Goal: Navigation & Orientation: Find specific page/section

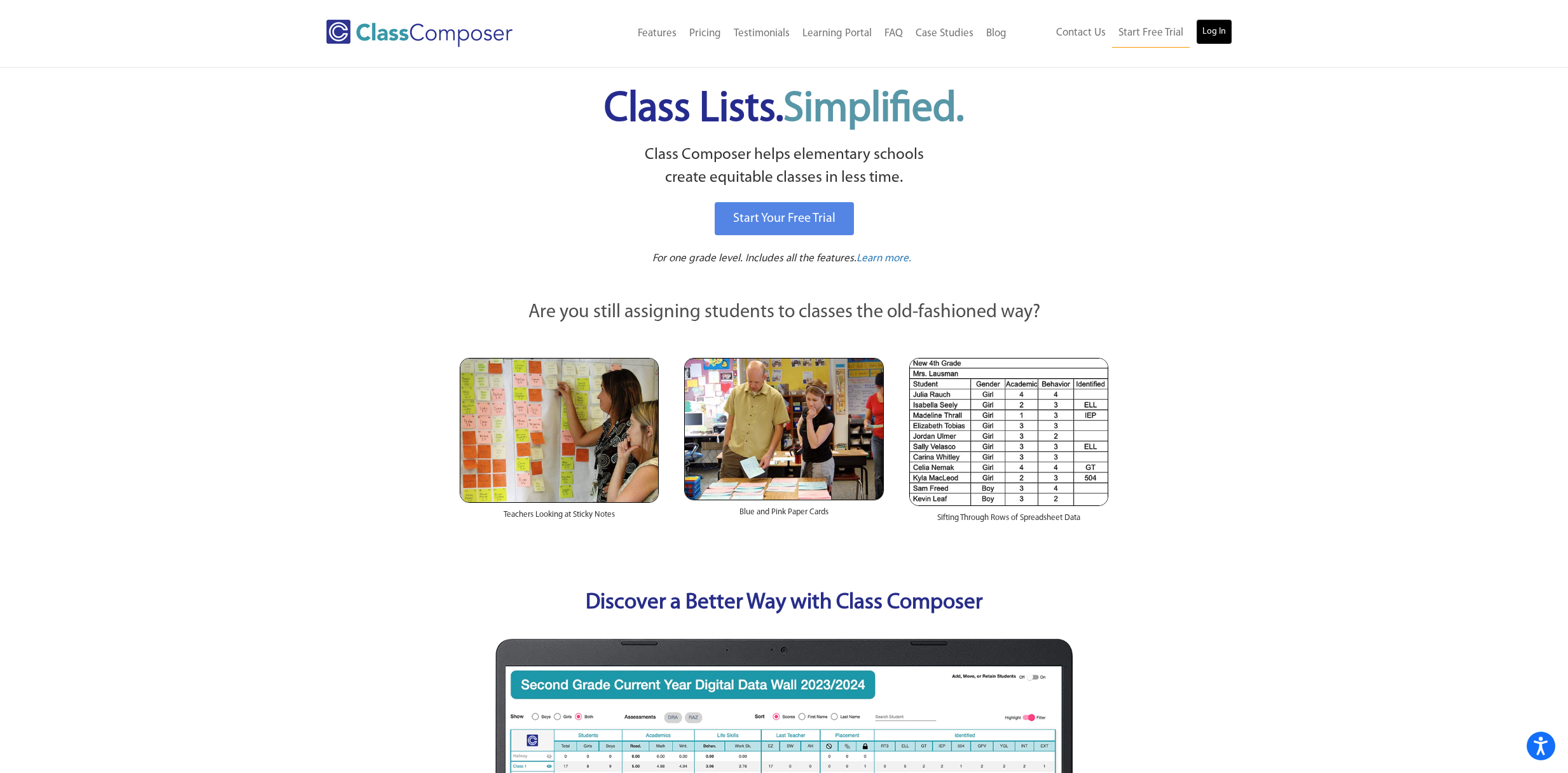
click at [1214, 27] on link "Log In" at bounding box center [1213, 32] width 36 height 25
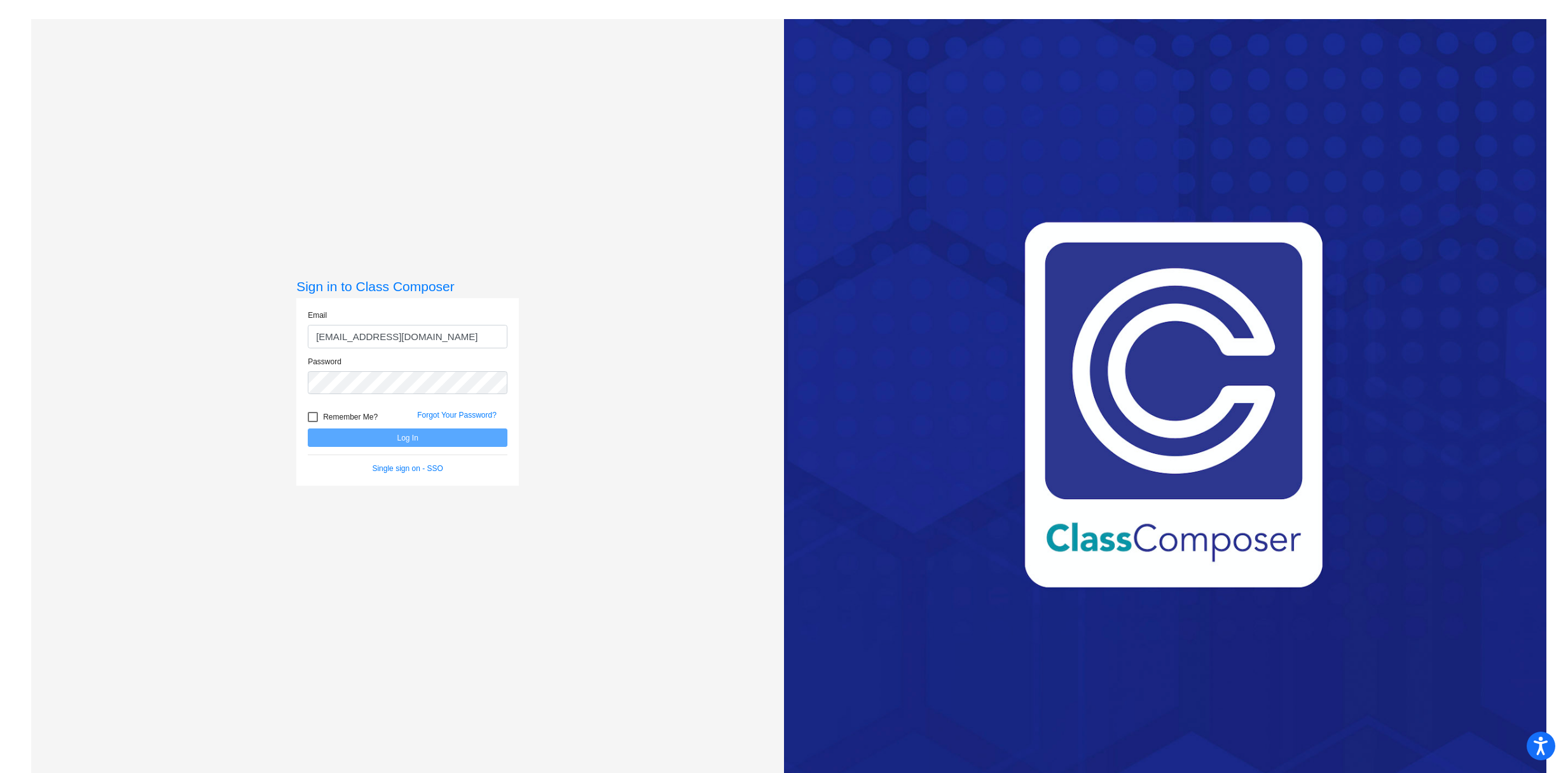
type input "[EMAIL_ADDRESS][DOMAIN_NAME]"
click at [581, 416] on div "Sign in to Class Composer Email [EMAIL_ADDRESS][DOMAIN_NAME] Password Remember …" at bounding box center [408, 406] width 753 height 773
click at [423, 433] on button "Log In" at bounding box center [408, 438] width 199 height 18
click at [301, 378] on div "Password" at bounding box center [407, 379] width 219 height 46
click at [408, 440] on button "Log In" at bounding box center [408, 438] width 199 height 18
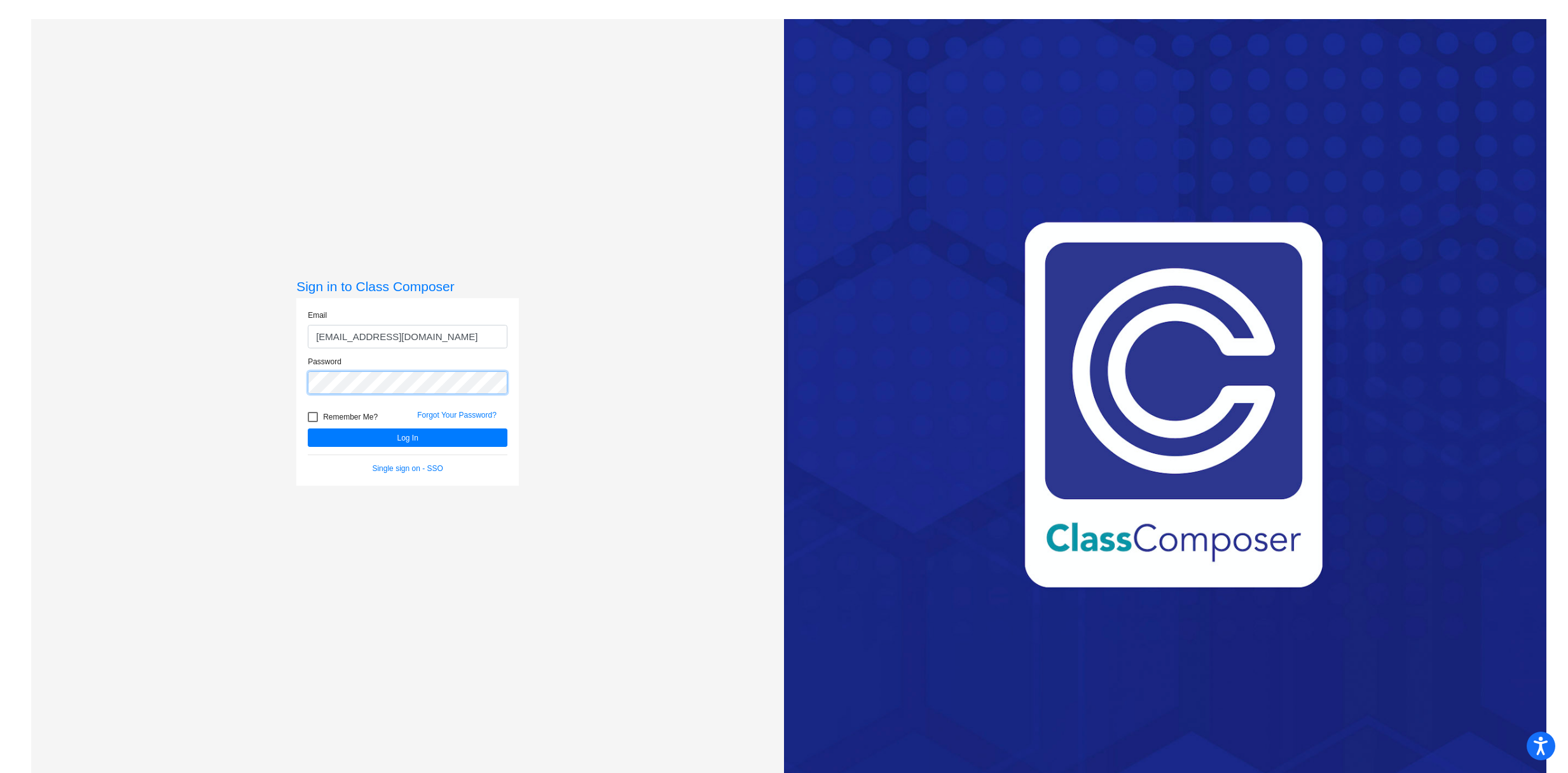
click at [299, 379] on div "Password" at bounding box center [407, 379] width 219 height 46
click at [388, 437] on button "Log In" at bounding box center [408, 438] width 199 height 18
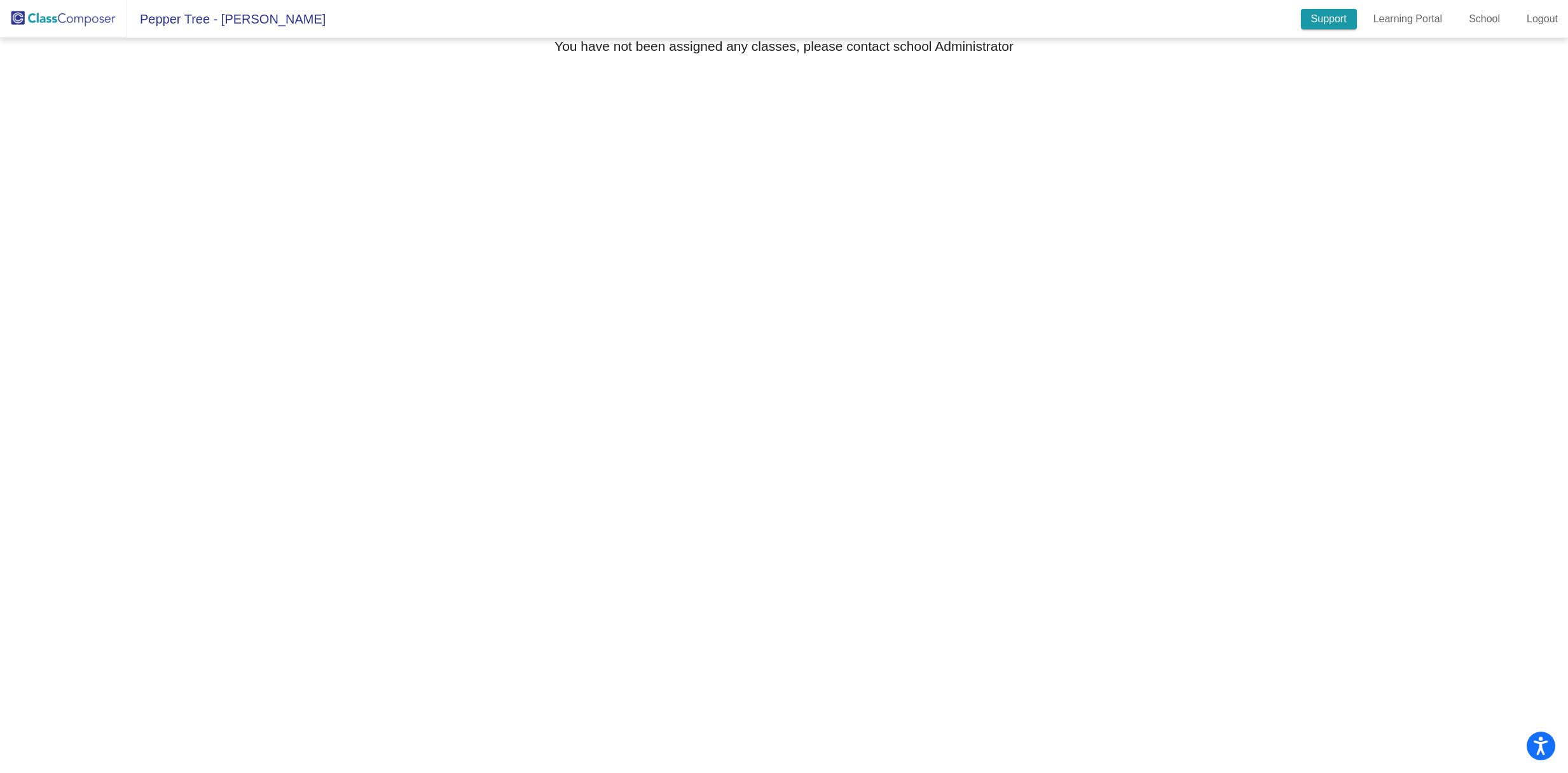
click at [1320, 24] on link "Support" at bounding box center [1328, 18] width 56 height 20
click at [1476, 23] on link "School" at bounding box center [1484, 18] width 52 height 20
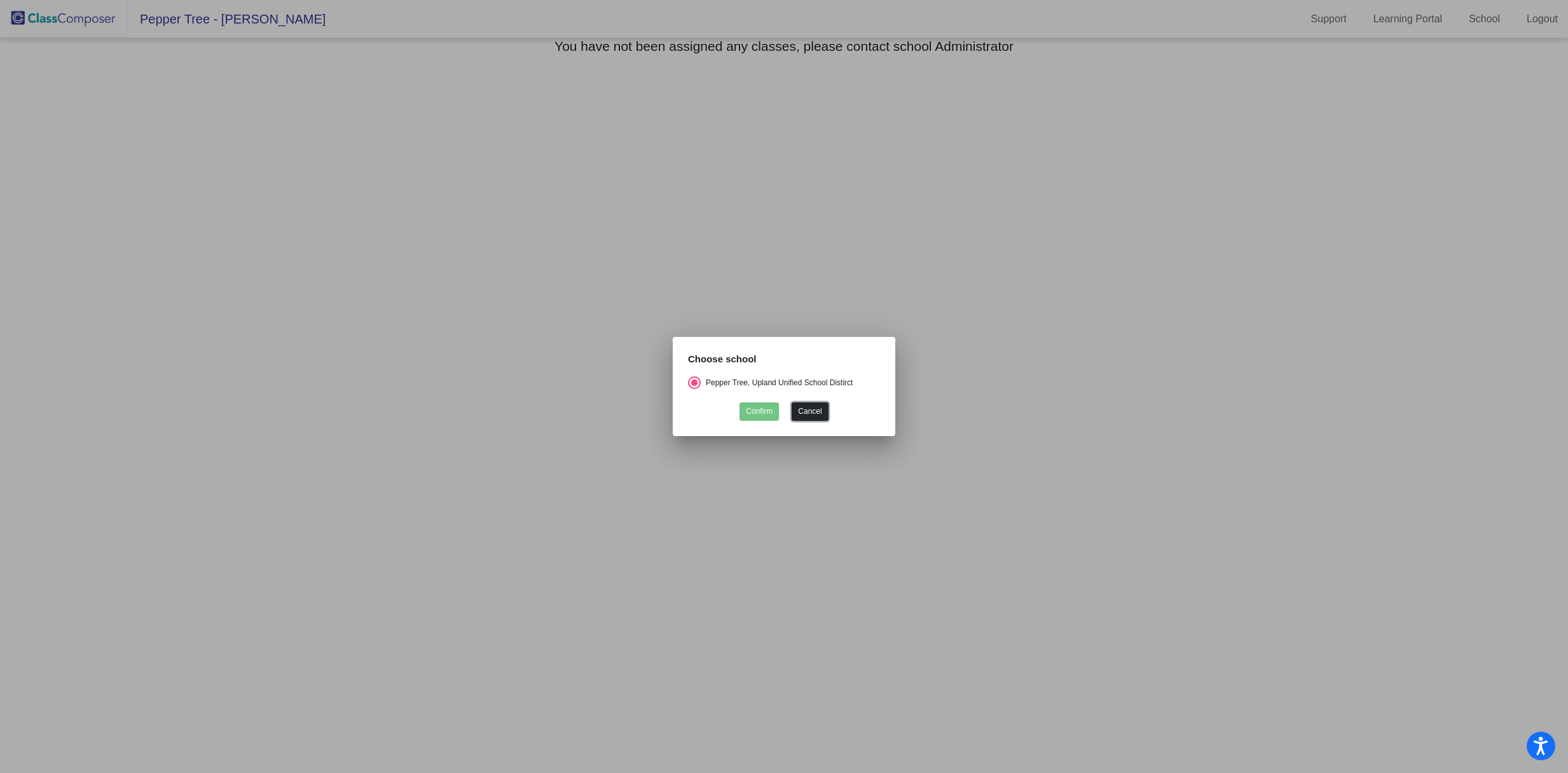
click at [814, 410] on button "Cancel" at bounding box center [809, 412] width 36 height 18
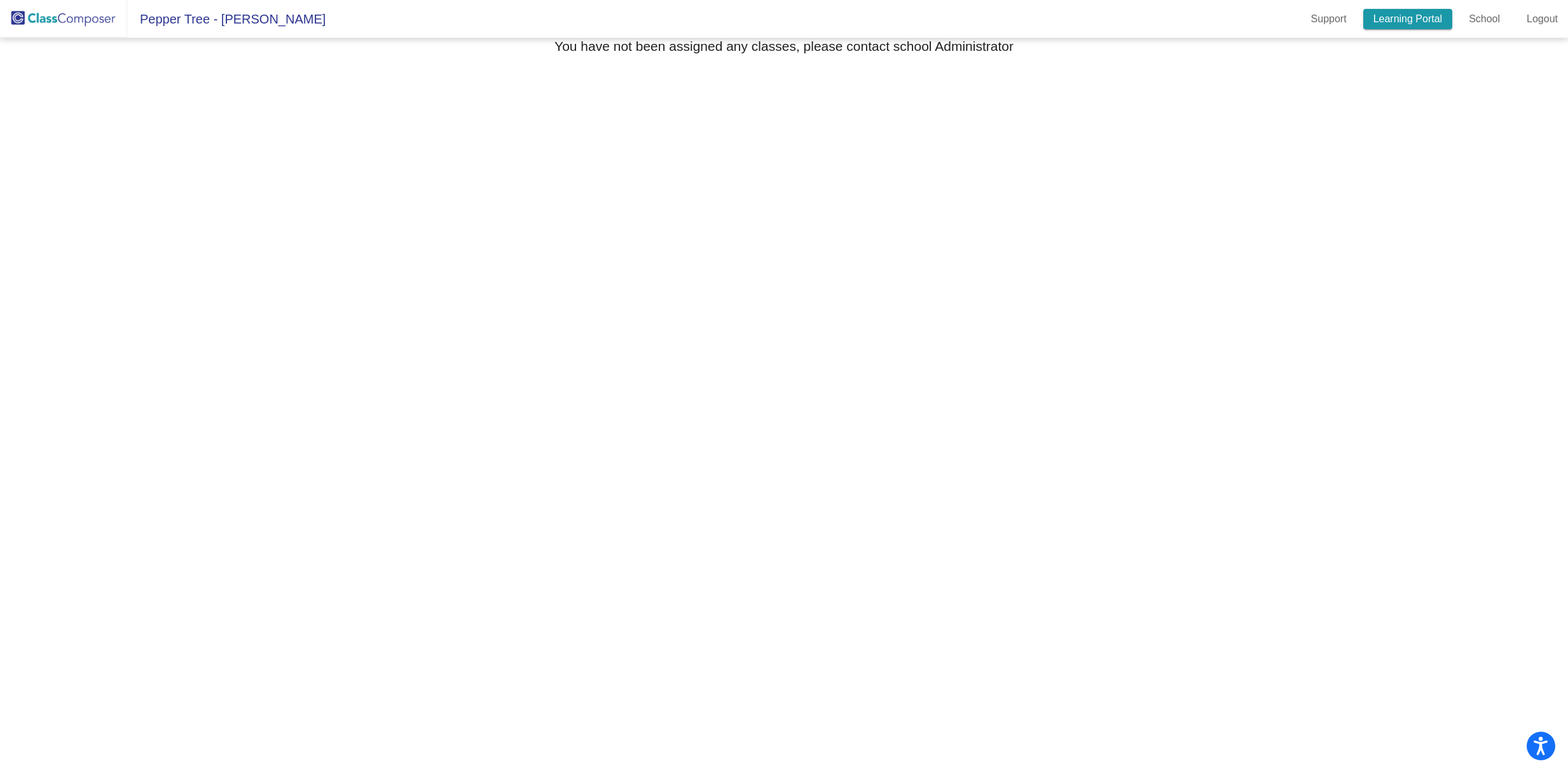
click at [1395, 22] on link "Learning Portal" at bounding box center [1408, 18] width 90 height 20
